Goal: Task Accomplishment & Management: Manage account settings

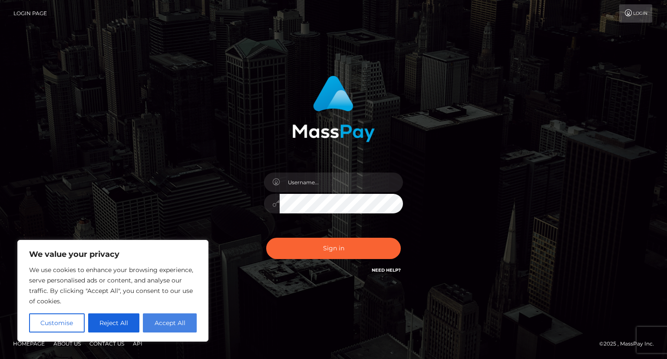
click at [184, 318] on button "Accept All" at bounding box center [170, 322] width 54 height 19
checkbox input "true"
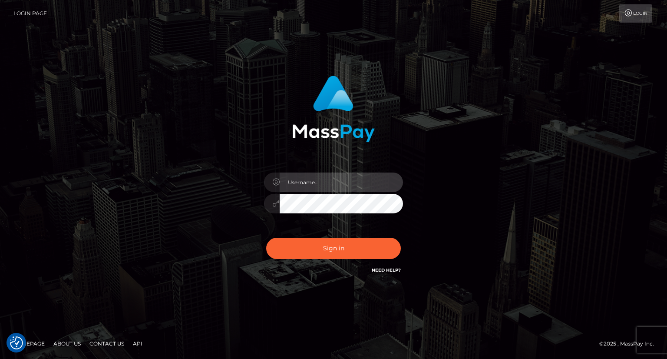
click at [329, 176] on input "text" at bounding box center [341, 182] width 123 height 20
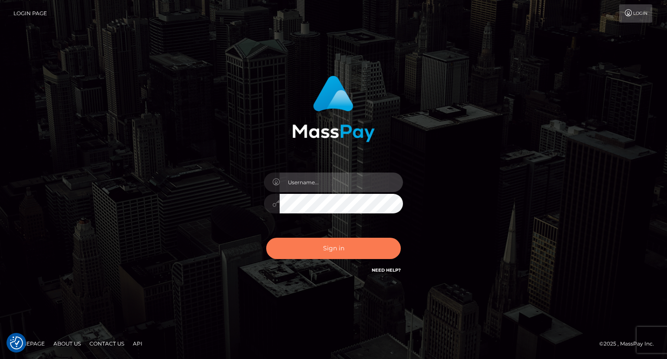
type input "petra.kwant@icloud.com"
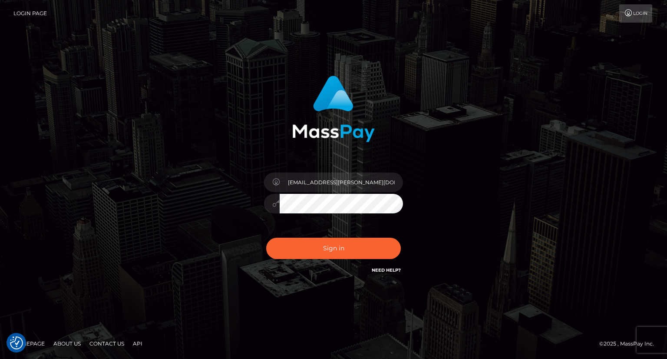
click at [260, 199] on div "petra.kwant@icloud.com" at bounding box center [333, 199] width 152 height 66
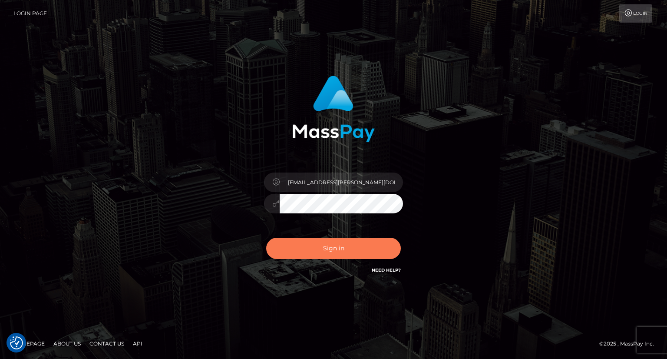
click at [300, 254] on button "Sign in" at bounding box center [333, 247] width 135 height 21
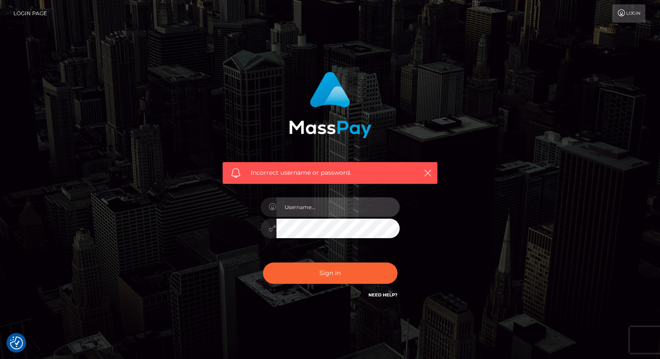
click at [335, 204] on input "text" at bounding box center [338, 207] width 123 height 20
type input "petra.kwant@icloud.com"
click at [382, 296] on link "Need Help?" at bounding box center [383, 295] width 29 height 6
click at [507, 153] on div "Incorrect username or password. petra.kwant@icloud.com" at bounding box center [330, 190] width 495 height 250
click at [636, 11] on link "Login" at bounding box center [629, 13] width 33 height 18
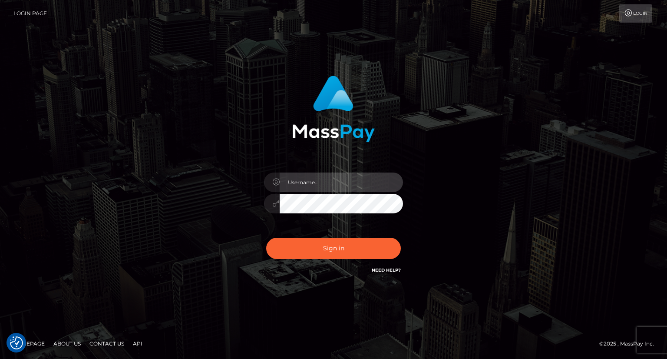
click at [347, 181] on input "text" at bounding box center [341, 182] width 123 height 20
click at [288, 268] on div "Sign in Need Help?" at bounding box center [333, 251] width 152 height 39
click at [37, 14] on link "Login Page" at bounding box center [29, 13] width 33 height 18
click at [330, 186] on input "text" at bounding box center [341, 182] width 123 height 20
type input "petra.kwant@icloud.com"
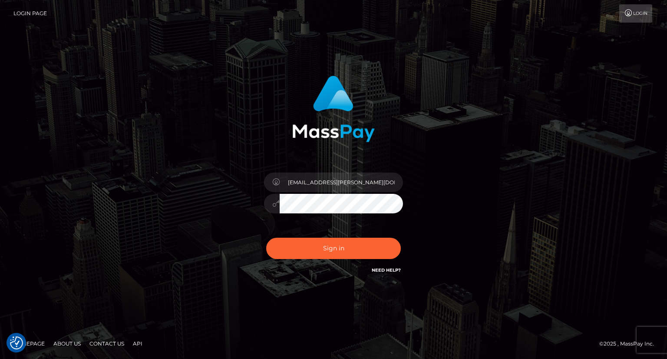
click at [512, 209] on div "petra.kwant@icloud.com Sign in" at bounding box center [333, 179] width 495 height 221
click at [266, 237] on button "Sign in" at bounding box center [333, 247] width 135 height 21
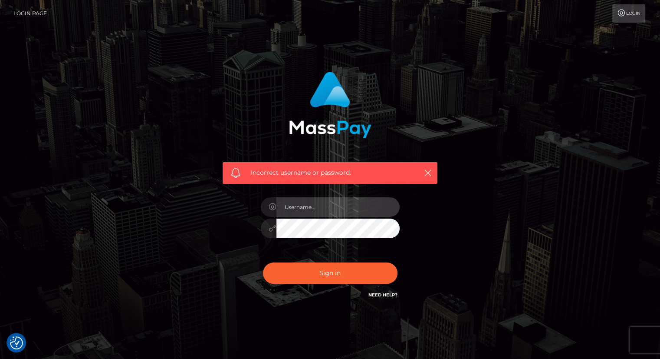
click at [327, 204] on input "text" at bounding box center [338, 207] width 123 height 20
drag, startPoint x: 373, startPoint y: 206, endPoint x: 220, endPoint y: 207, distance: 153.3
click at [220, 207] on div "Incorrect username or password. petra.kwant@icloud.com" at bounding box center [330, 185] width 228 height 241
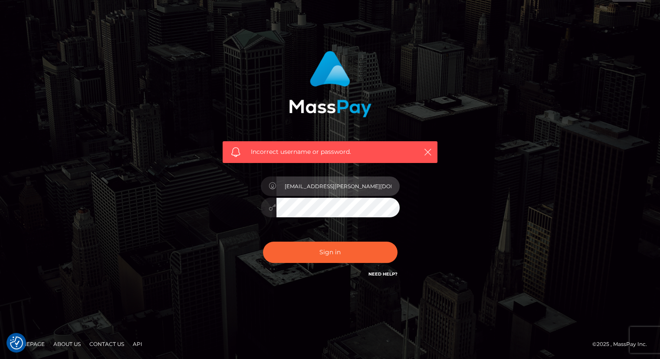
scroll to position [21, 0]
type input "m"
type input "1983-02-25"
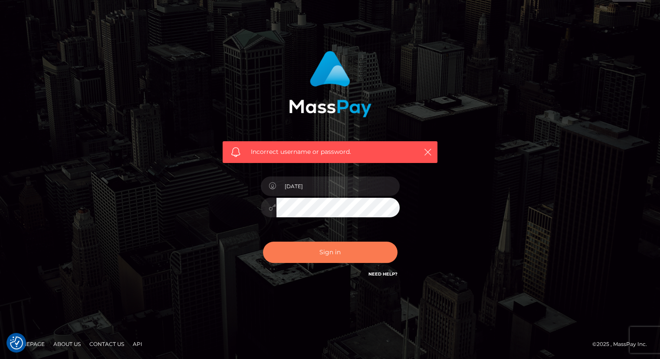
click at [316, 258] on button "Sign in" at bounding box center [330, 251] width 135 height 21
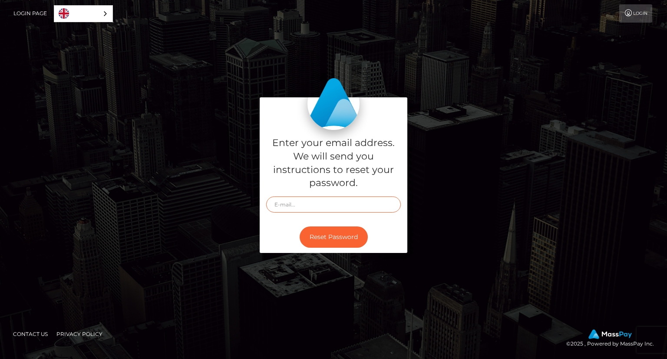
click at [332, 204] on input "text" at bounding box center [333, 204] width 135 height 16
type input "[EMAIL_ADDRESS][PERSON_NAME][DOMAIN_NAME]"
click at [96, 13] on div "English" at bounding box center [83, 13] width 59 height 17
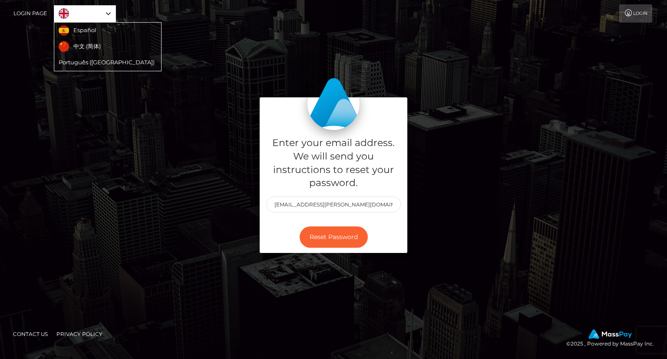
click at [633, 7] on link "Login" at bounding box center [635, 13] width 33 height 18
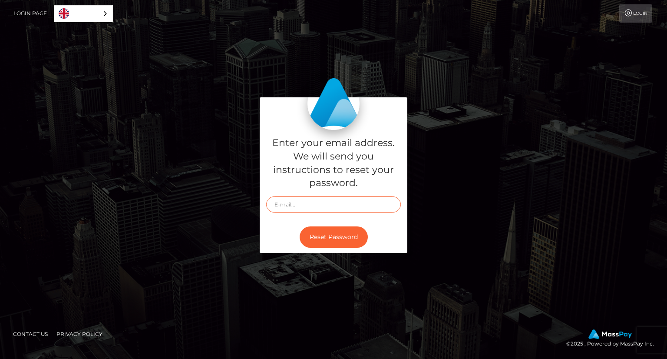
click at [305, 203] on input "text" at bounding box center [333, 204] width 135 height 16
type input "[EMAIL_ADDRESS][PERSON_NAME][DOMAIN_NAME]"
click at [330, 235] on button "Reset Password" at bounding box center [334, 236] width 68 height 21
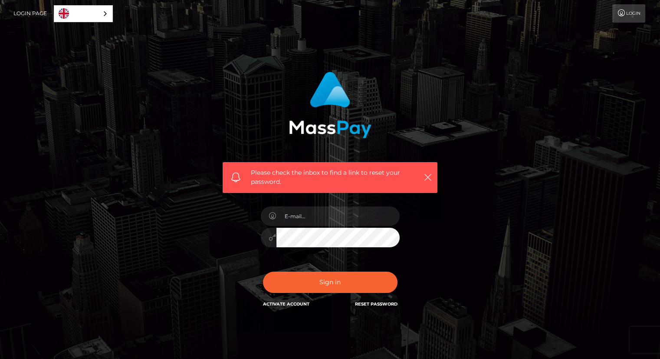
click at [441, 241] on div "Please check the inbox to find a link to reset your password. In order to prote…" at bounding box center [330, 190] width 228 height 250
click at [315, 220] on input "email" at bounding box center [338, 216] width 123 height 20
click at [220, 271] on div "Please check the inbox to find a link to reset your password. In order to prote…" at bounding box center [330, 190] width 228 height 250
